Goal: Find specific page/section

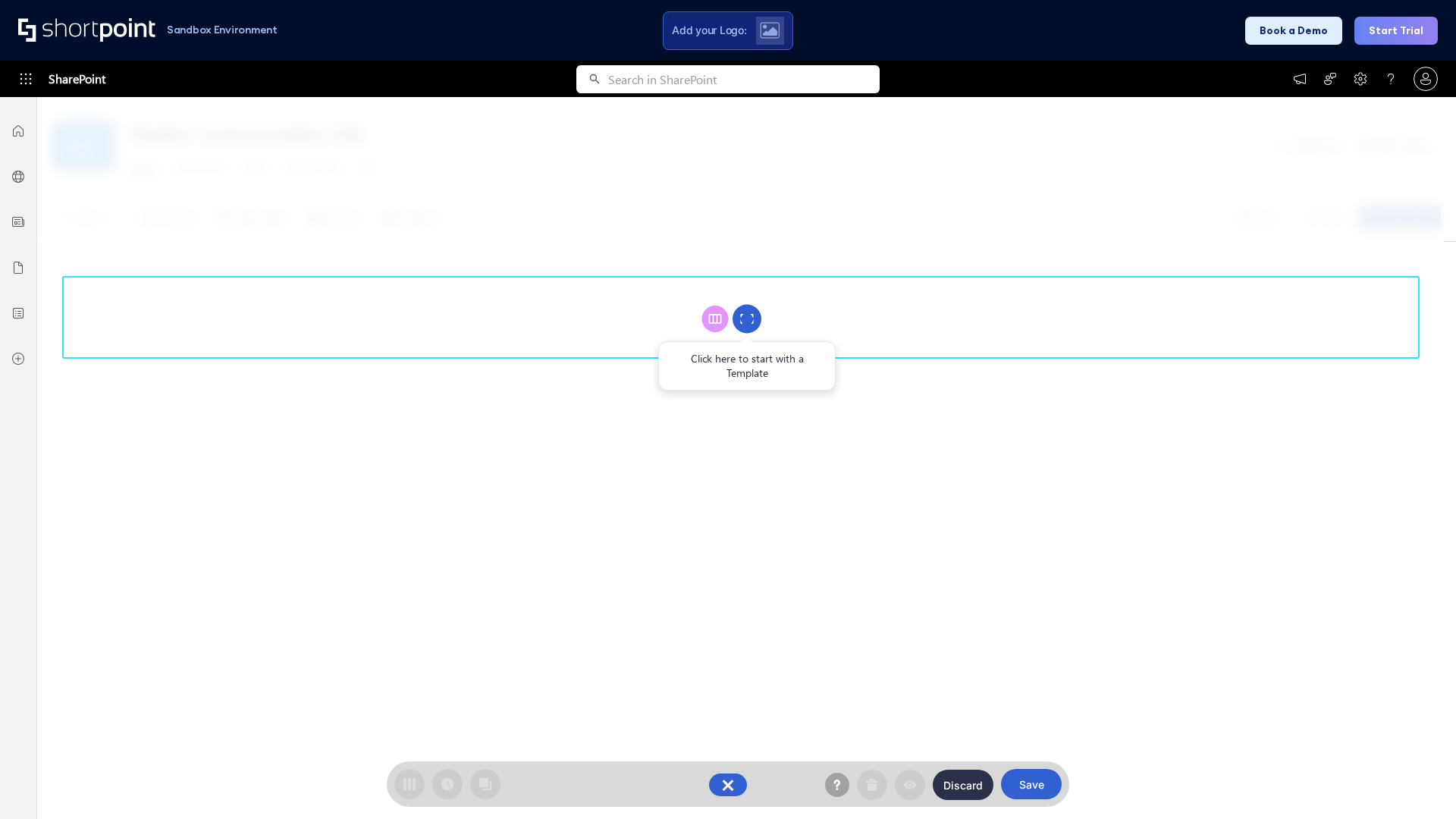
click at [747, 319] on circle at bounding box center [747, 319] width 29 height 29
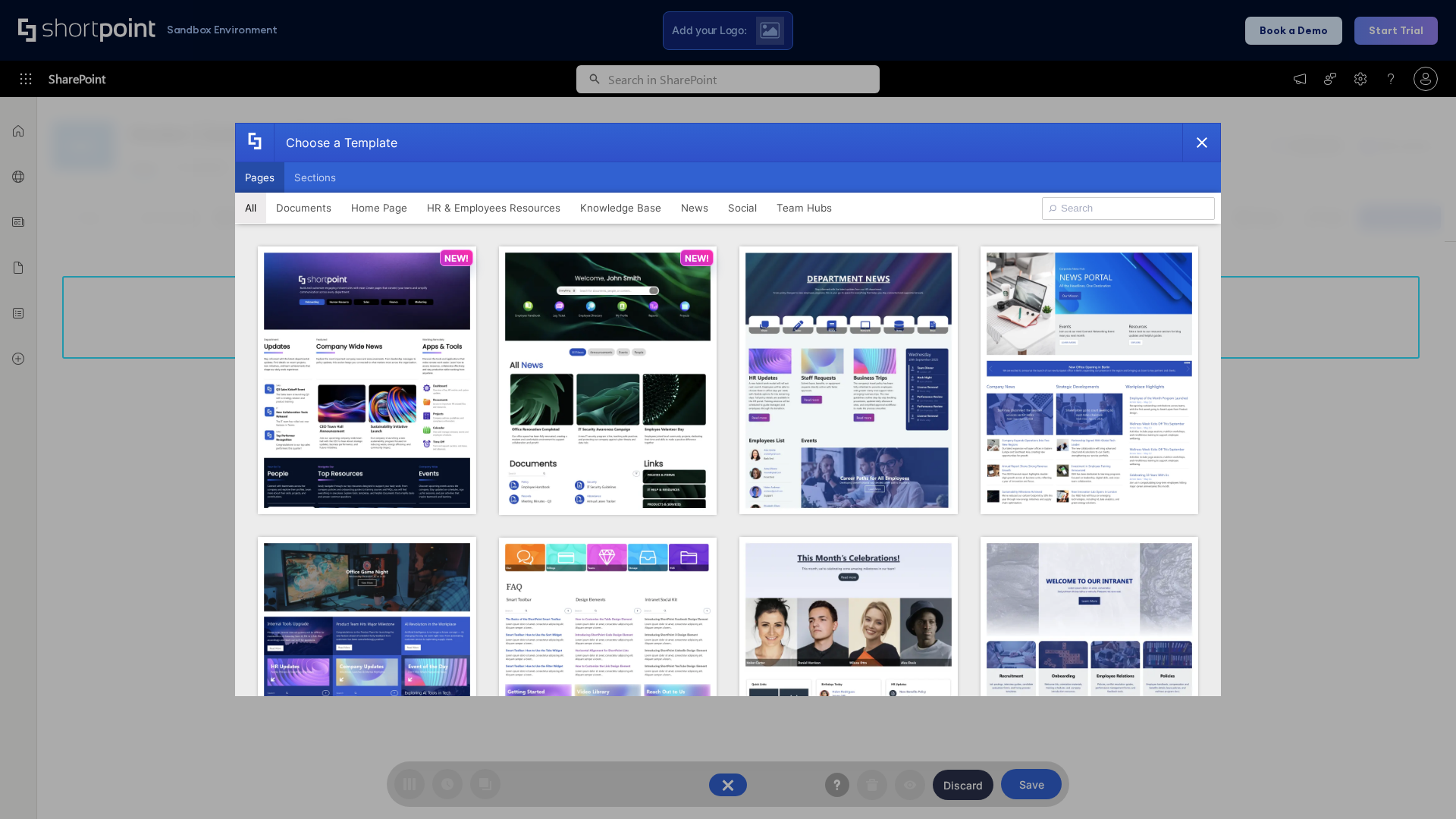
click at [259, 177] on button "Pages" at bounding box center [260, 177] width 49 height 30
type input "HR 7"
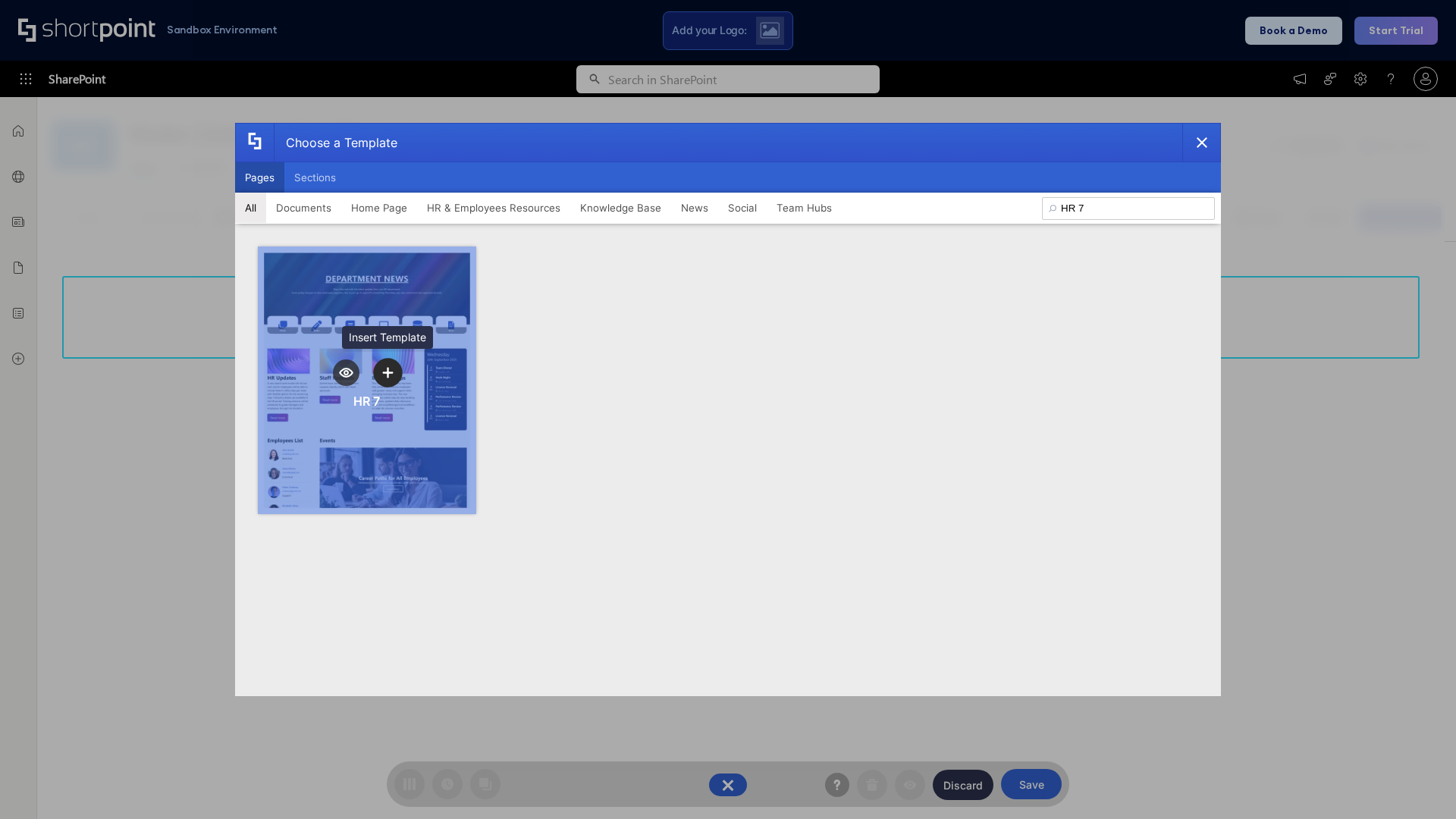
click at [387, 372] on icon "template selector" at bounding box center [387, 372] width 10 height 10
